Goal: Task Accomplishment & Management: Use online tool/utility

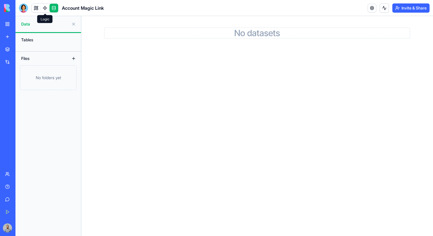
click at [46, 11] on link at bounding box center [45, 8] width 9 height 9
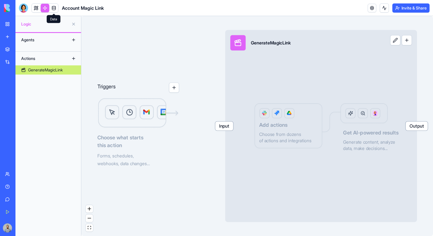
click at [52, 9] on link at bounding box center [54, 8] width 9 height 9
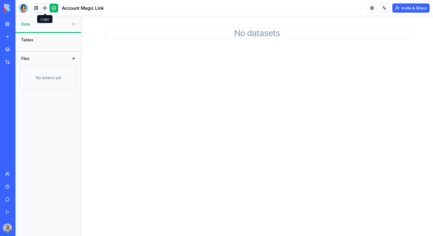
click at [44, 10] on link at bounding box center [45, 8] width 9 height 9
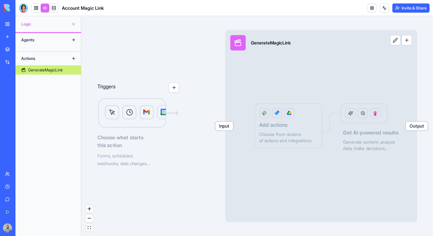
click at [10, 25] on link "My Workspace" at bounding box center [13, 23] width 23 height 11
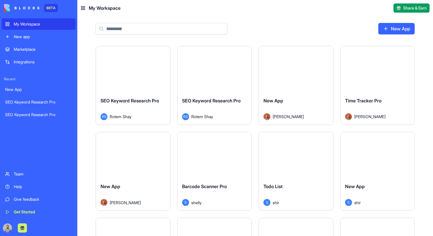
click at [135, 75] on div "Launch" at bounding box center [133, 69] width 74 height 46
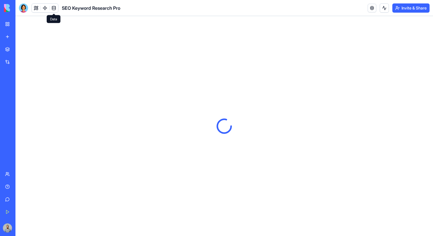
click at [54, 10] on link at bounding box center [54, 8] width 9 height 9
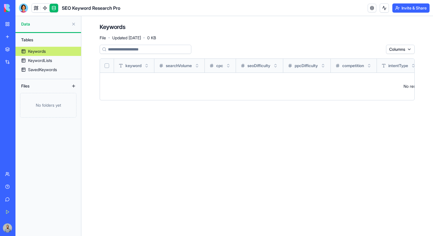
click at [53, 54] on link "Keywords" at bounding box center [48, 51] width 66 height 9
click at [63, 59] on link "KeywordLists" at bounding box center [48, 60] width 66 height 9
